Goal: Information Seeking & Learning: Compare options

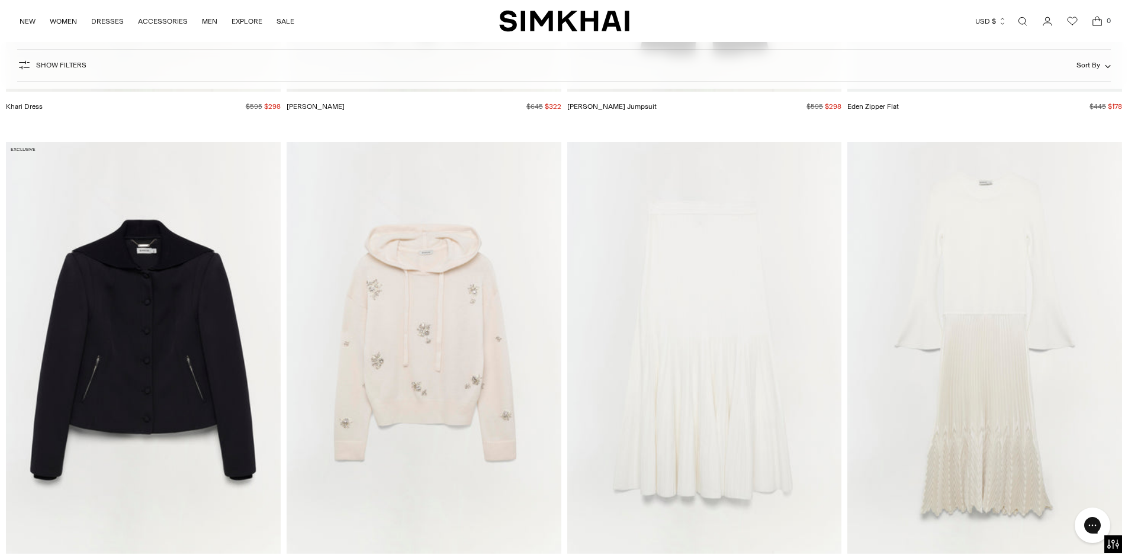
scroll to position [21367, 0]
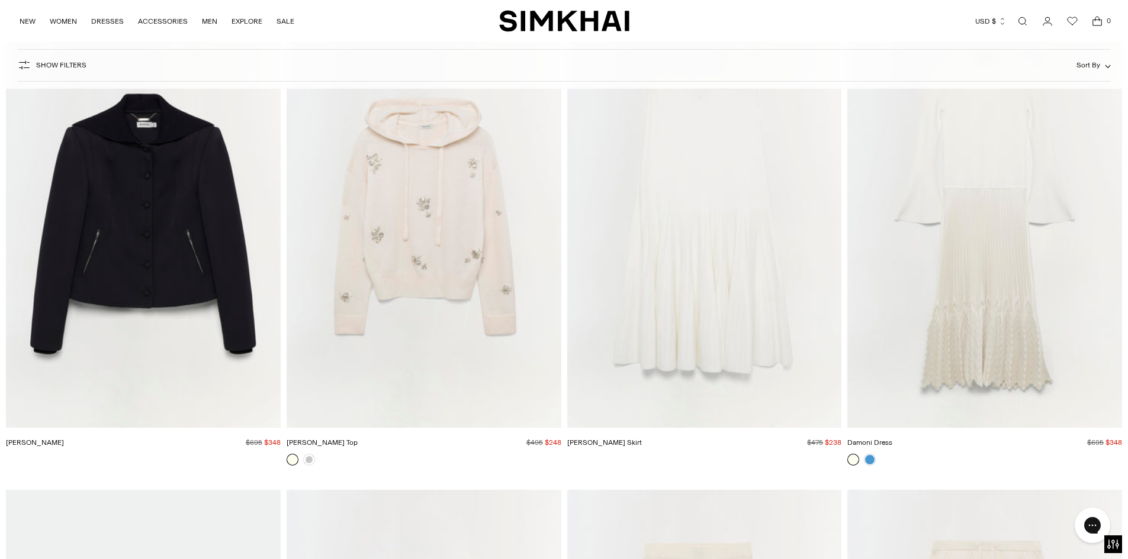
click at [0, 0] on img "Karmen Top" at bounding box center [0, 0] width 0 height 0
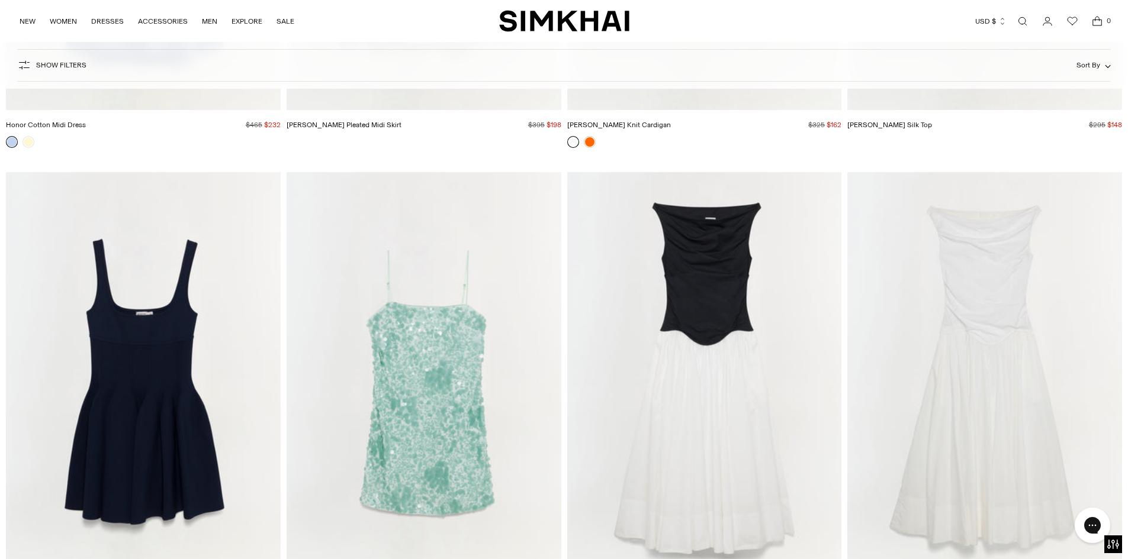
scroll to position [39716, 0]
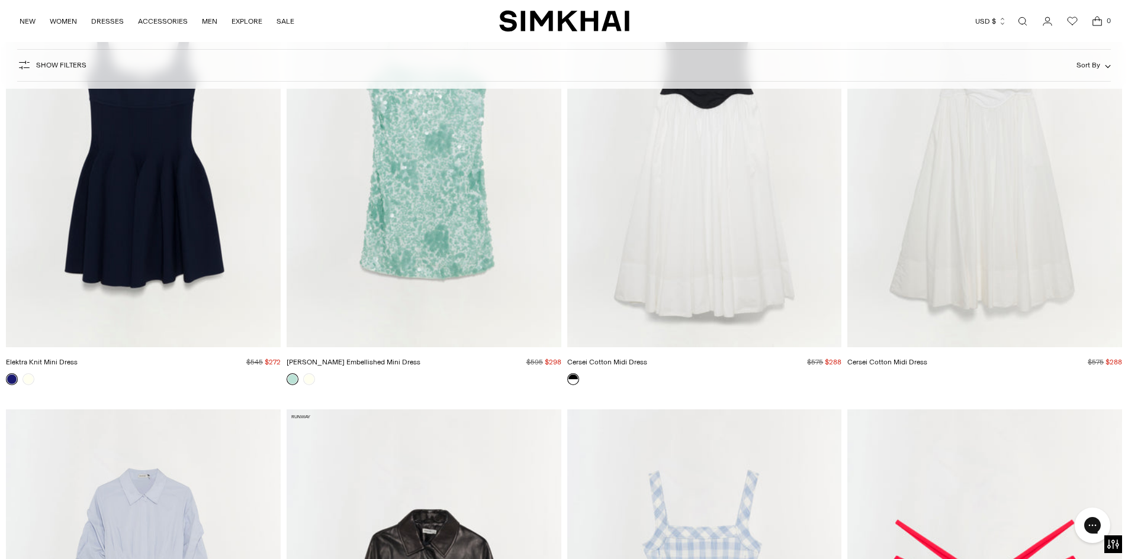
click at [0, 0] on img "Elektra Knit Mini Dress" at bounding box center [0, 0] width 0 height 0
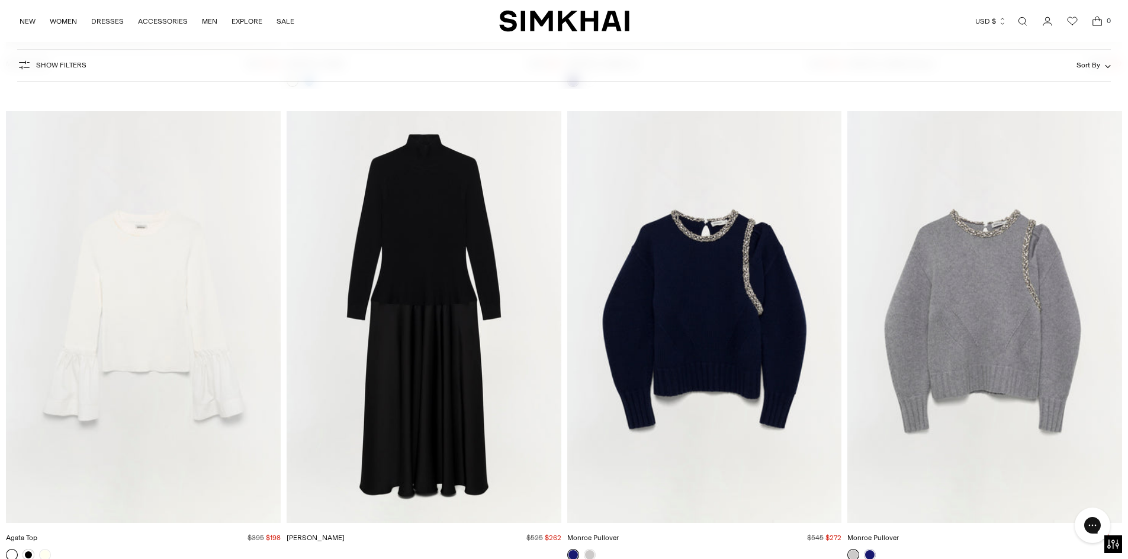
scroll to position [41906, 0]
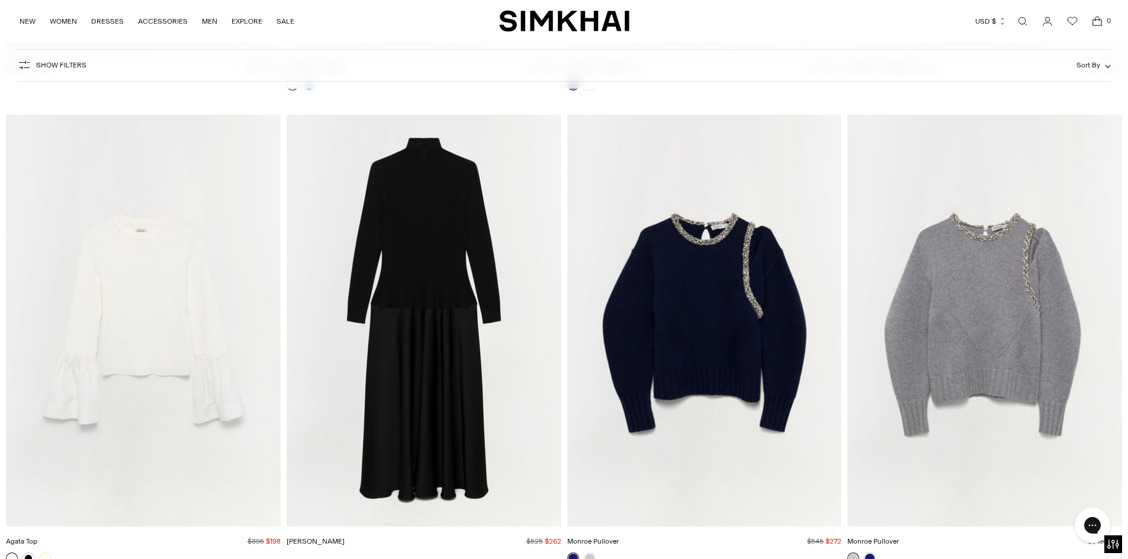
click at [0, 0] on img "Frances Dress" at bounding box center [0, 0] width 0 height 0
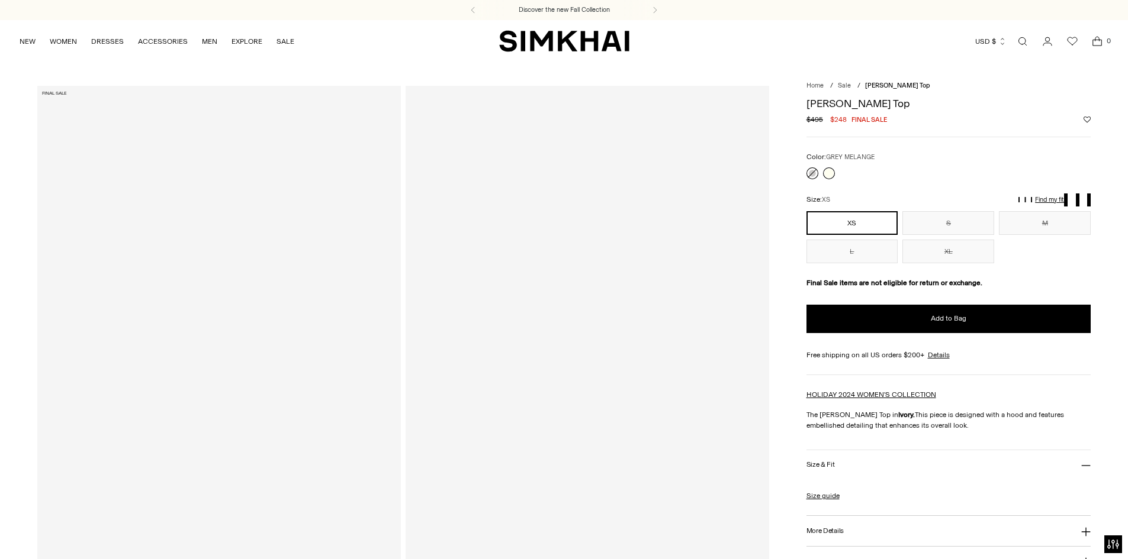
click at [806, 172] on link at bounding box center [812, 174] width 12 height 12
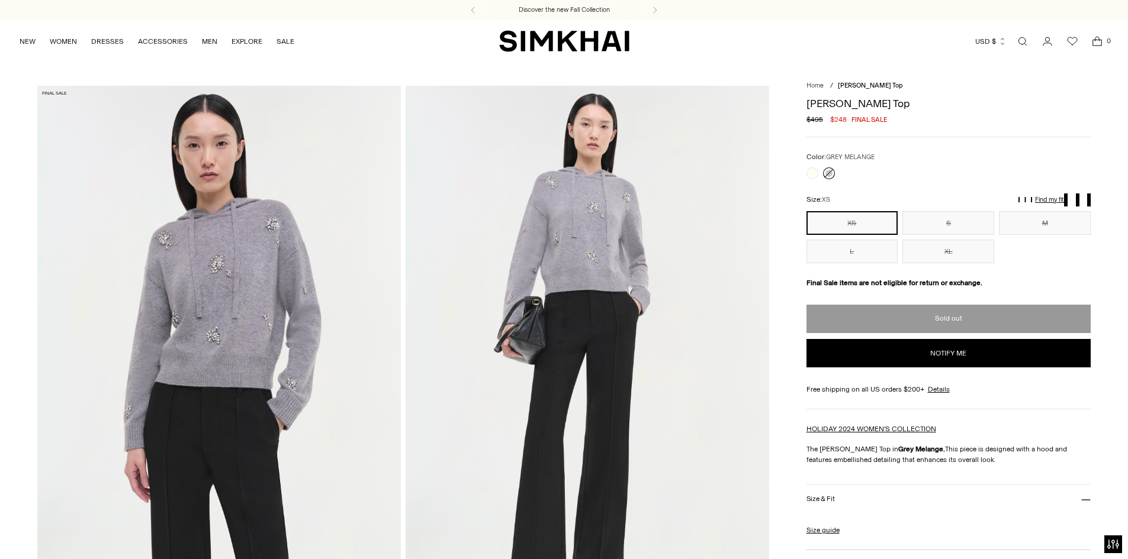
click at [840, 172] on div at bounding box center [948, 174] width 285 height 12
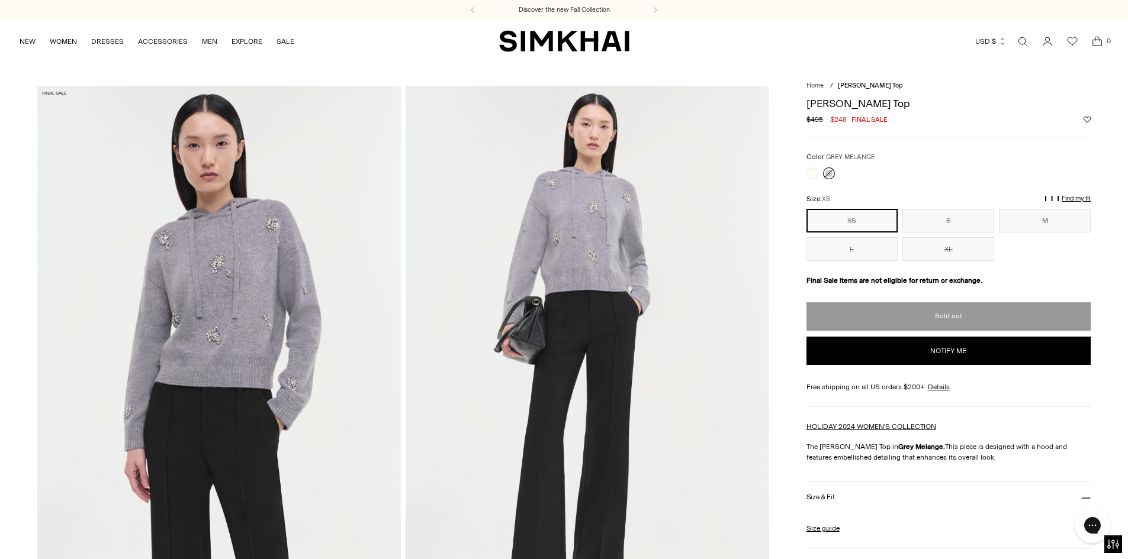
click at [832, 174] on link at bounding box center [829, 174] width 12 height 12
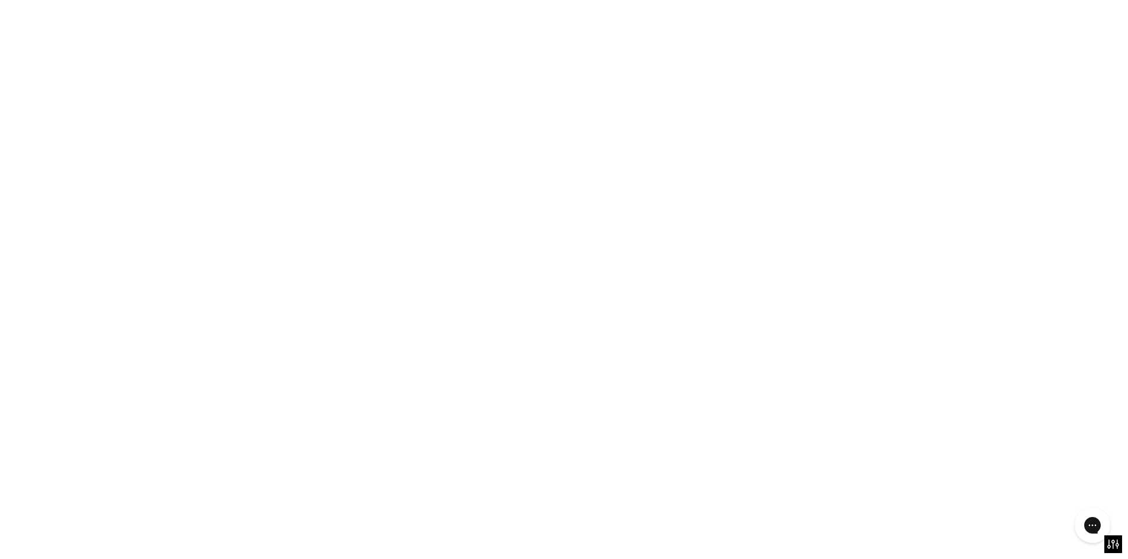
click at [817, 171] on link at bounding box center [812, 174] width 12 height 12
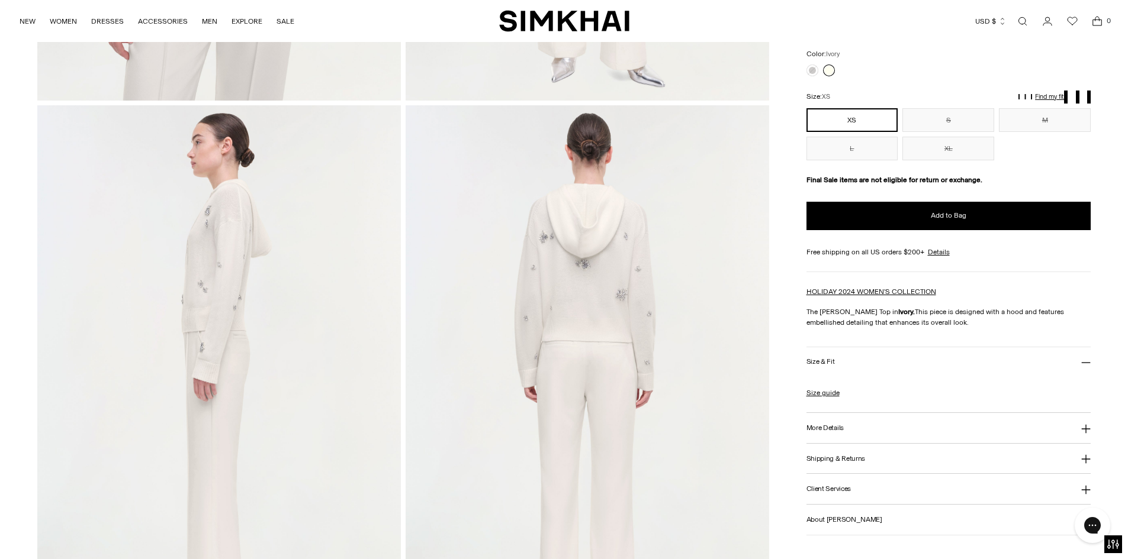
scroll to position [592, 0]
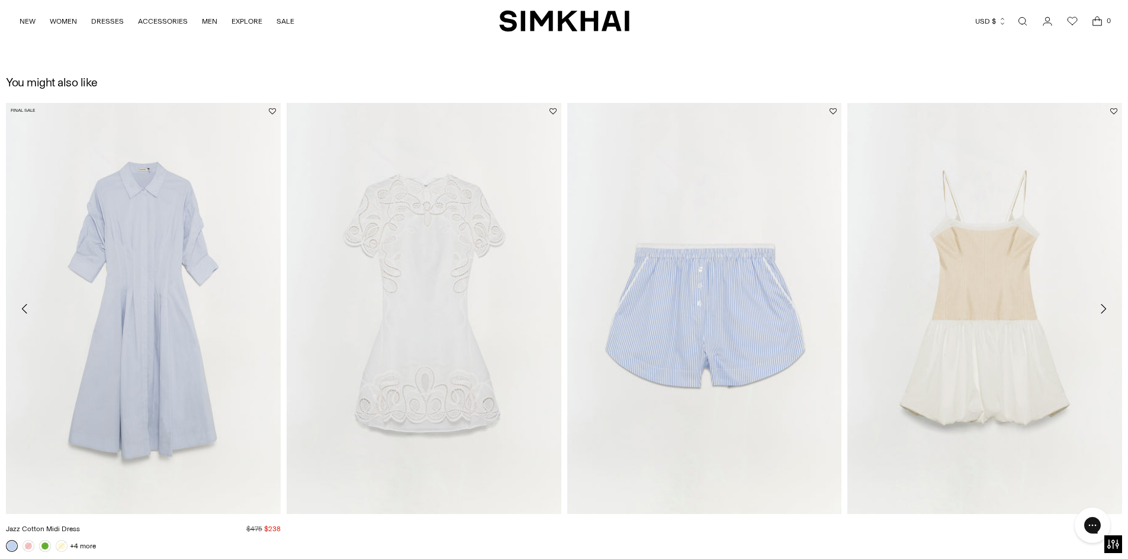
scroll to position [2308, 0]
